Goal: Information Seeking & Learning: Learn about a topic

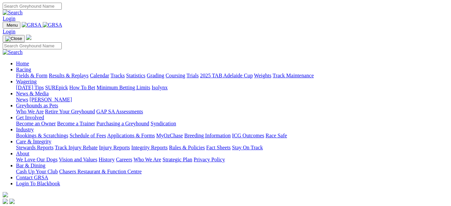
click at [31, 67] on link "Racing" at bounding box center [23, 70] width 15 height 6
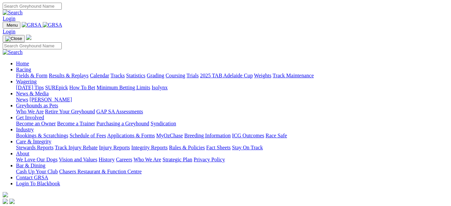
click at [31, 67] on link "Racing" at bounding box center [23, 70] width 15 height 6
click at [88, 73] on link "Results & Replays" at bounding box center [69, 76] width 40 height 6
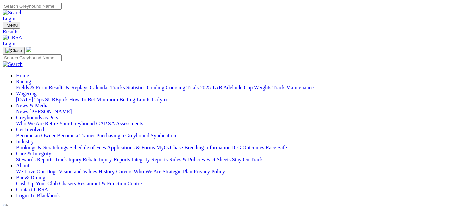
click at [22, 85] on link "Fields & Form" at bounding box center [31, 88] width 31 height 6
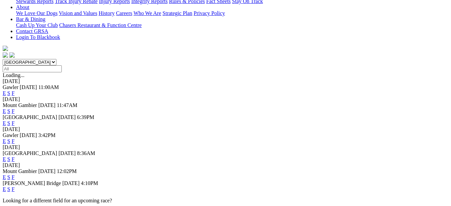
scroll to position [172, 0]
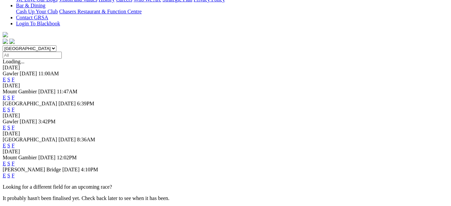
click at [15, 173] on link "F" at bounding box center [13, 176] width 3 height 6
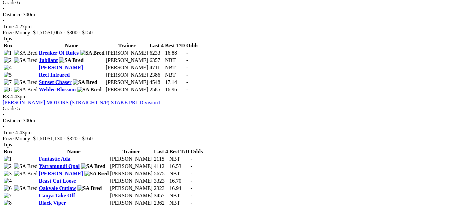
scroll to position [421, 0]
